Goal: Navigation & Orientation: Find specific page/section

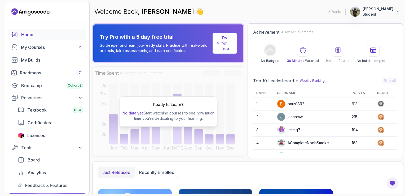
click at [289, 17] on div "Welcome Back, [PERSON_NAME] 👋 3 Points 1 [PERSON_NAME] Student" at bounding box center [247, 11] width 311 height 19
click at [396, 15] on button "[PERSON_NAME] Student" at bounding box center [375, 11] width 51 height 11
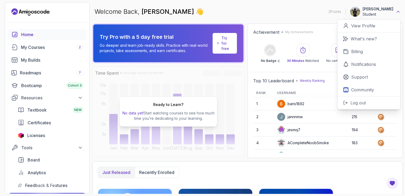
click at [396, 14] on icon at bounding box center [398, 11] width 5 height 5
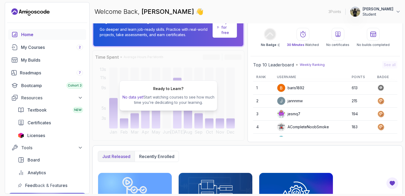
scroll to position [11, 0]
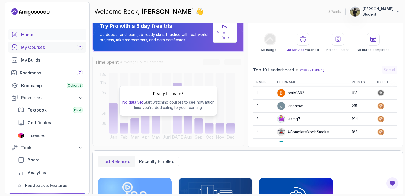
click at [43, 49] on div "My Courses 2" at bounding box center [52, 47] width 62 height 6
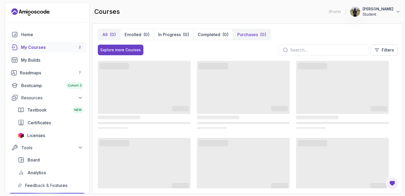
click at [244, 36] on p "Purchases" at bounding box center [247, 34] width 21 height 6
click at [69, 118] on link "Certificates" at bounding box center [51, 122] width 72 height 11
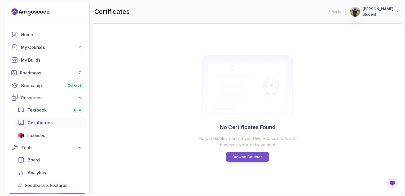
click at [234, 155] on p "Browse Courses" at bounding box center [248, 156] width 30 height 5
click at [239, 159] on p "Browse Courses" at bounding box center [248, 156] width 30 height 5
